Goal: Task Accomplishment & Management: Manage account settings

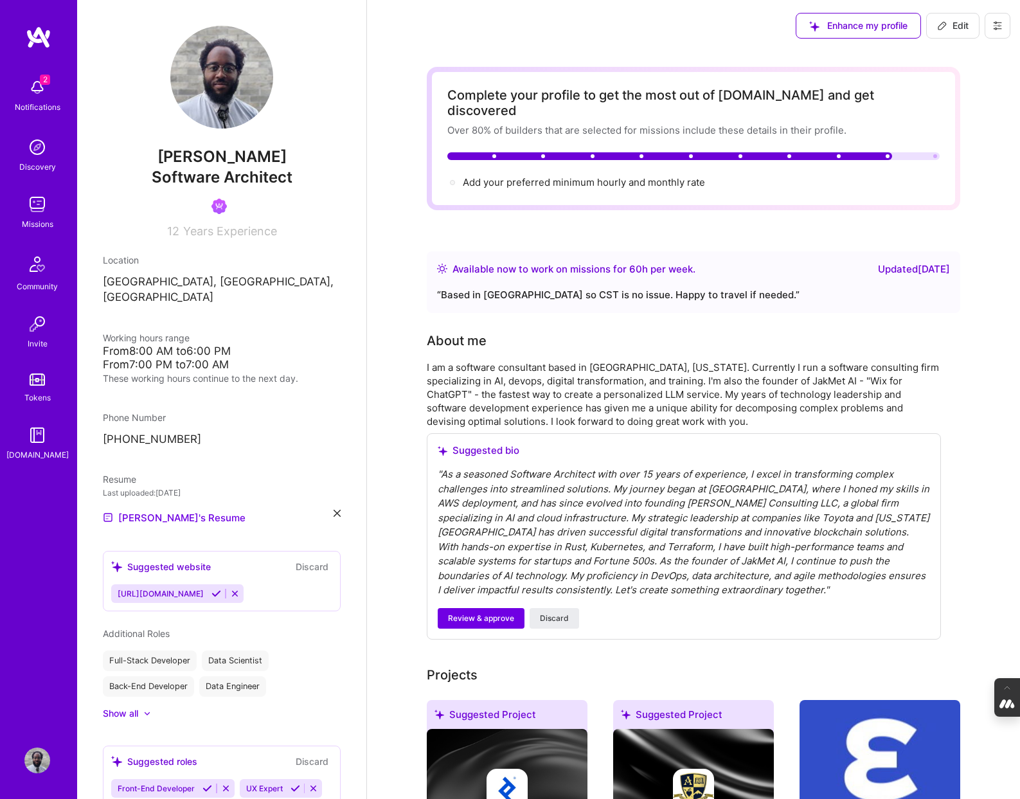
click at [1002, 23] on icon at bounding box center [997, 26] width 10 height 10
click at [950, 127] on button "Log Out" at bounding box center [962, 120] width 96 height 33
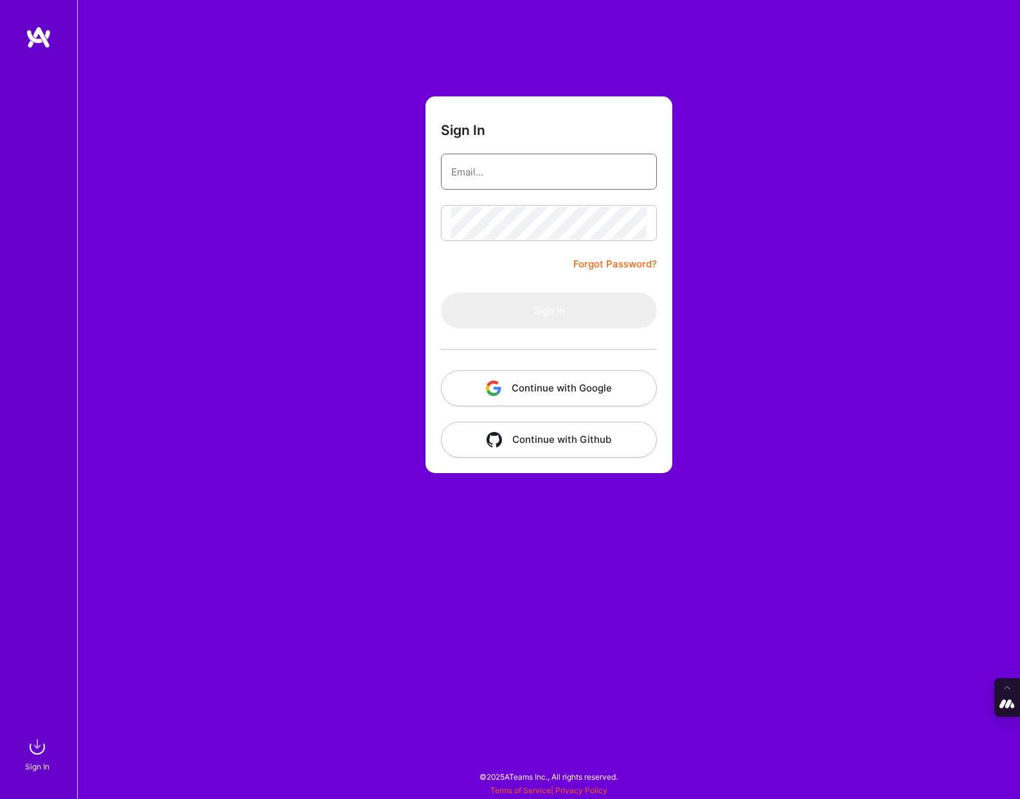
click at [474, 184] on input "email" at bounding box center [548, 172] width 195 height 33
type input "[PERSON_NAME][EMAIL_ADDRESS][DOMAIN_NAME]"
click at [530, 391] on button "Continue with Google" at bounding box center [549, 388] width 216 height 36
